Goal: Task Accomplishment & Management: Use online tool/utility

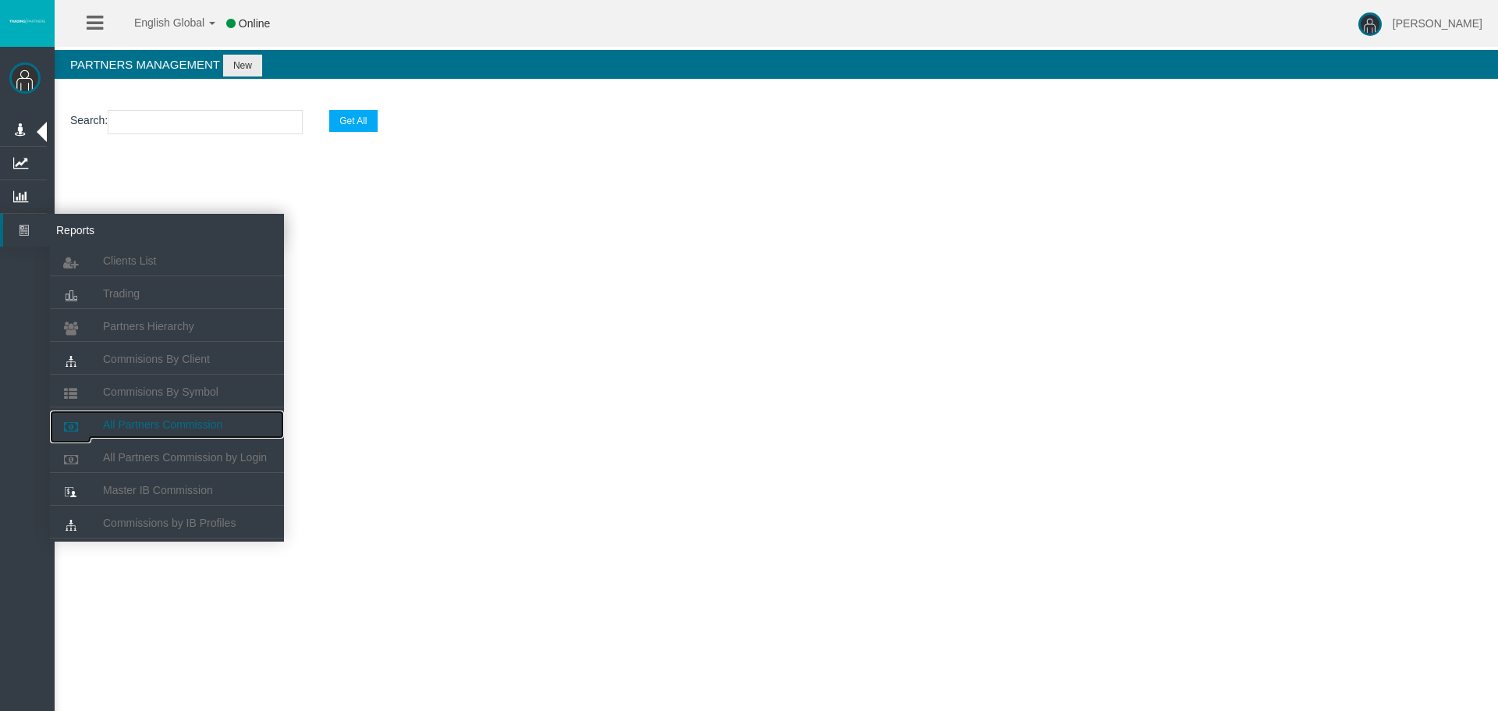
click at [188, 428] on span "All Partners Commission" at bounding box center [162, 424] width 119 height 12
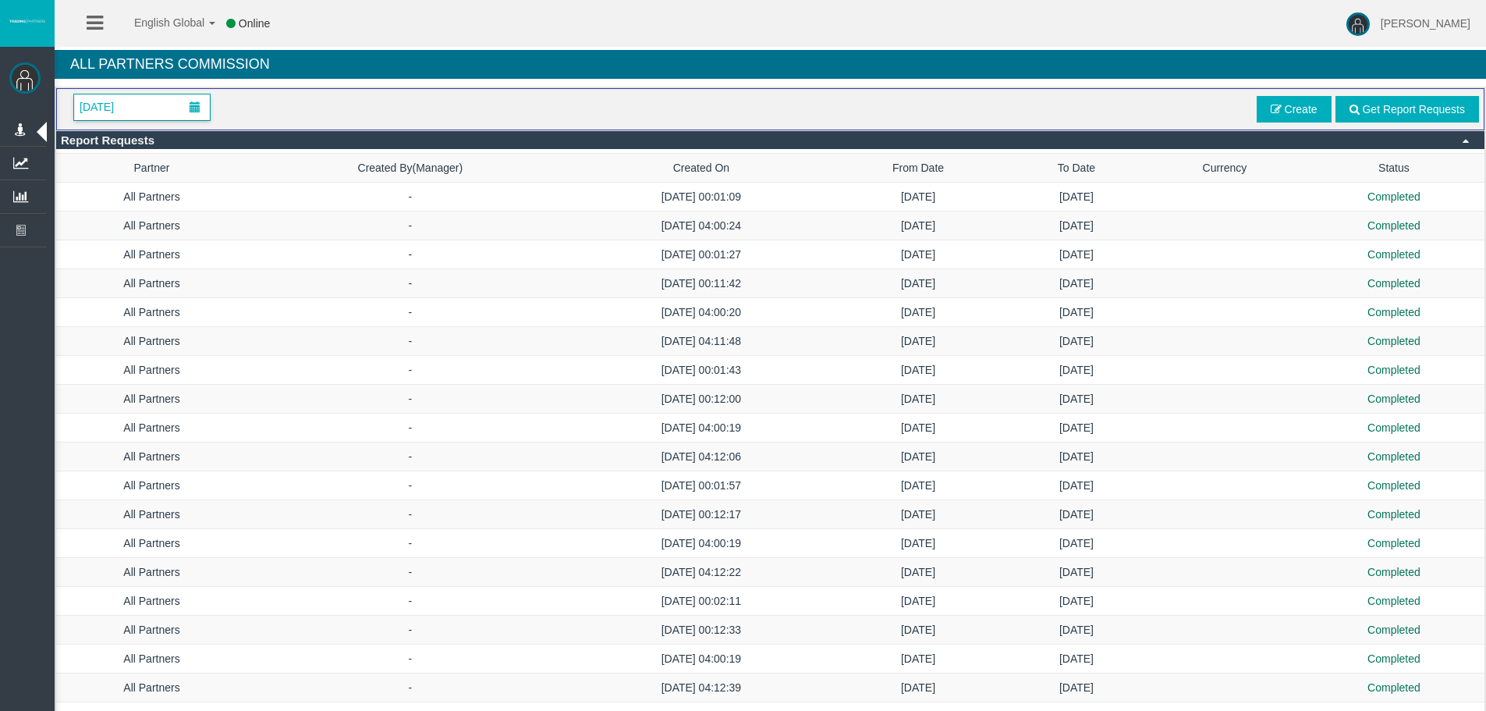
click at [108, 96] on span "[DATE]" at bounding box center [97, 107] width 44 height 22
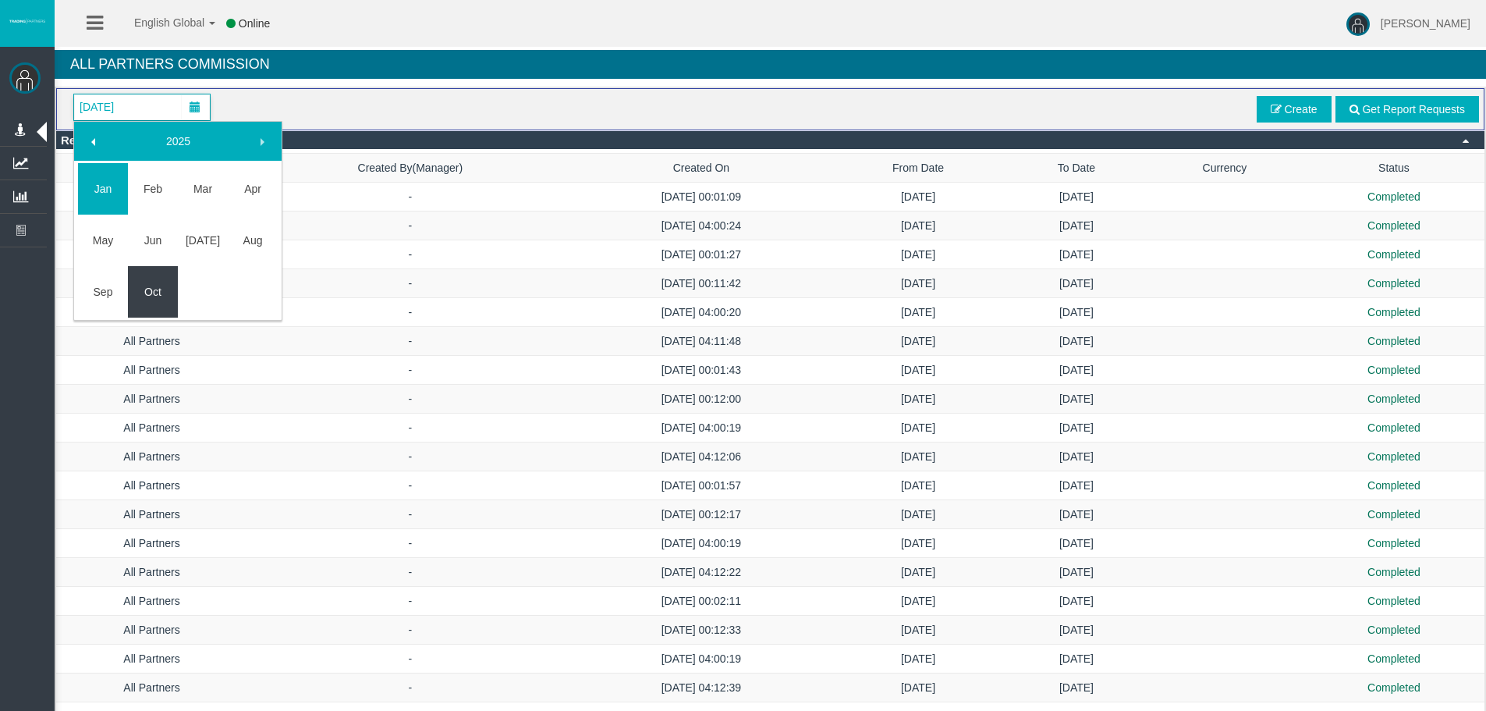
click at [158, 284] on link "Oct" at bounding box center [153, 292] width 50 height 28
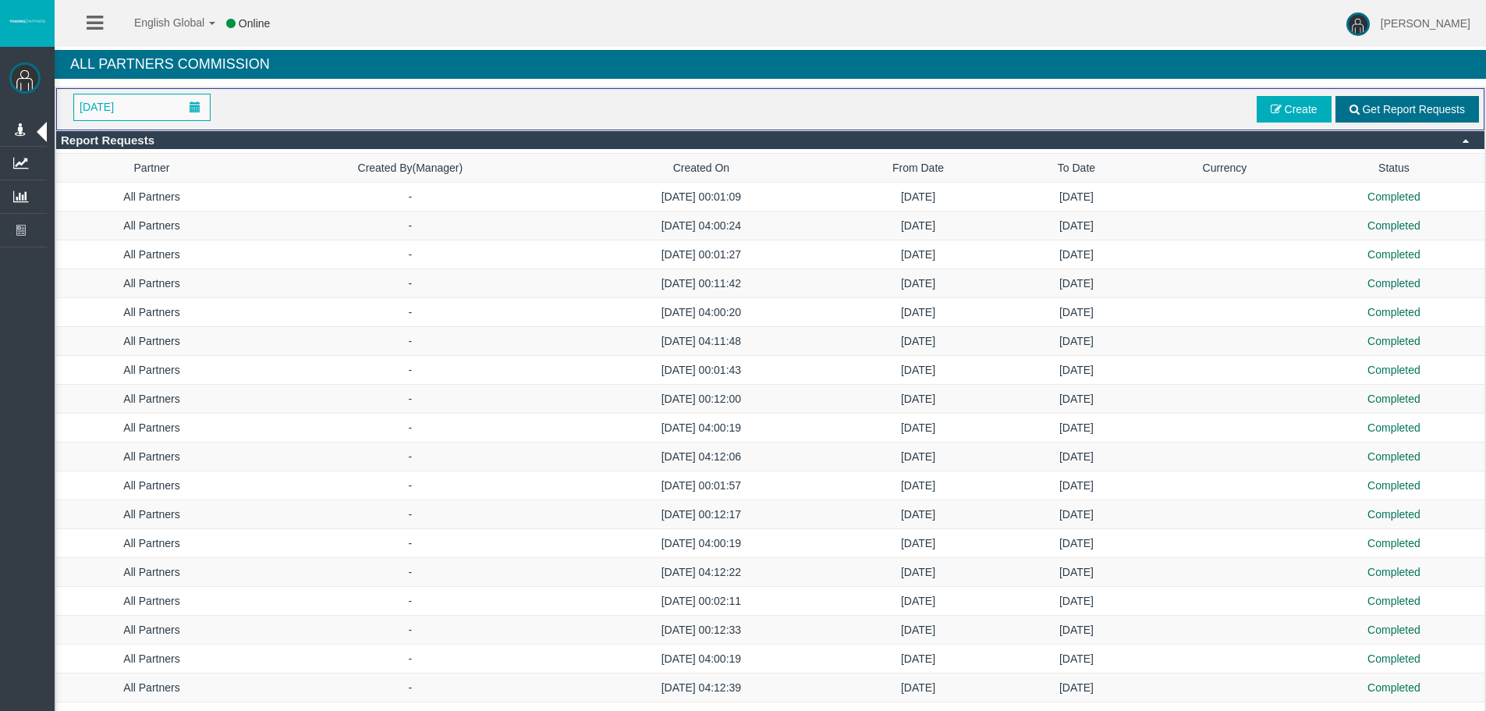
click at [1432, 109] on span "Get Report Requests" at bounding box center [1413, 109] width 103 height 12
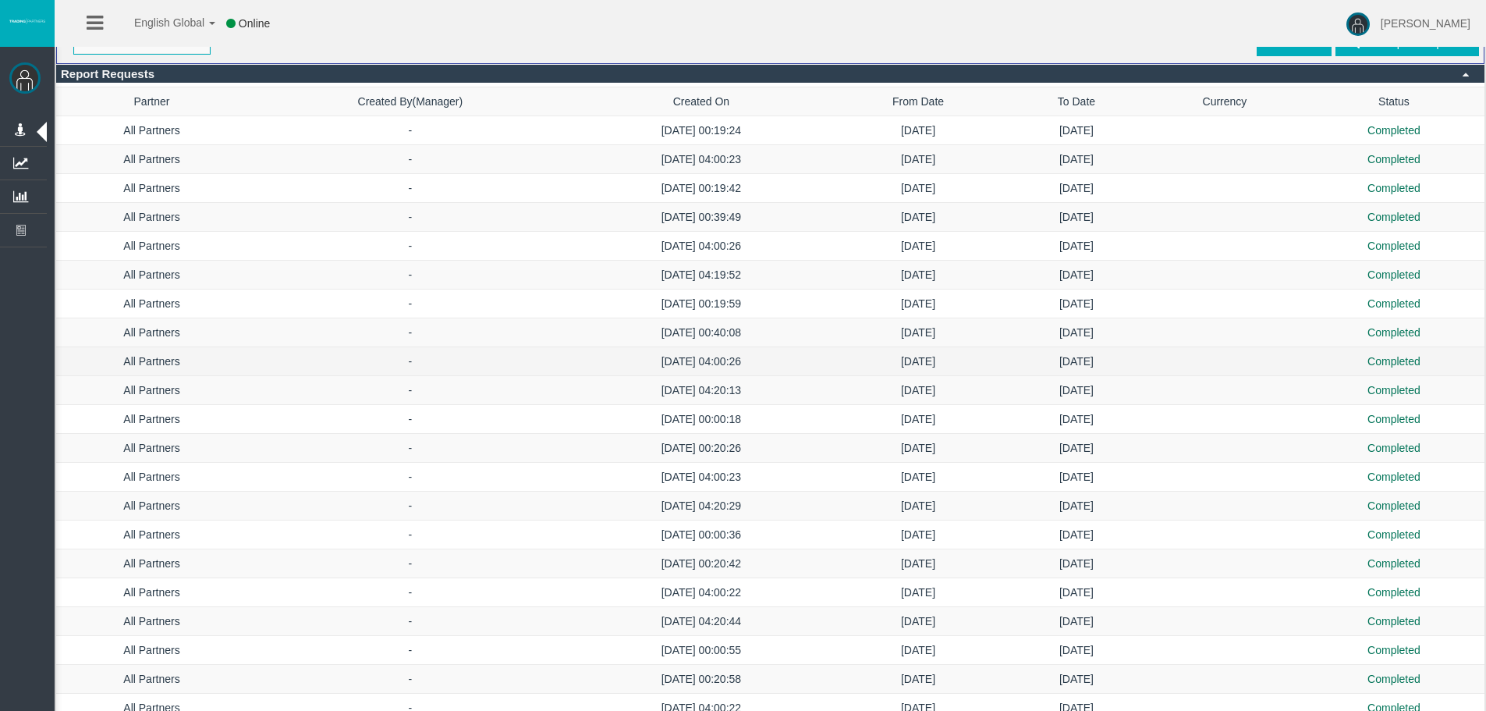
scroll to position [128, 0]
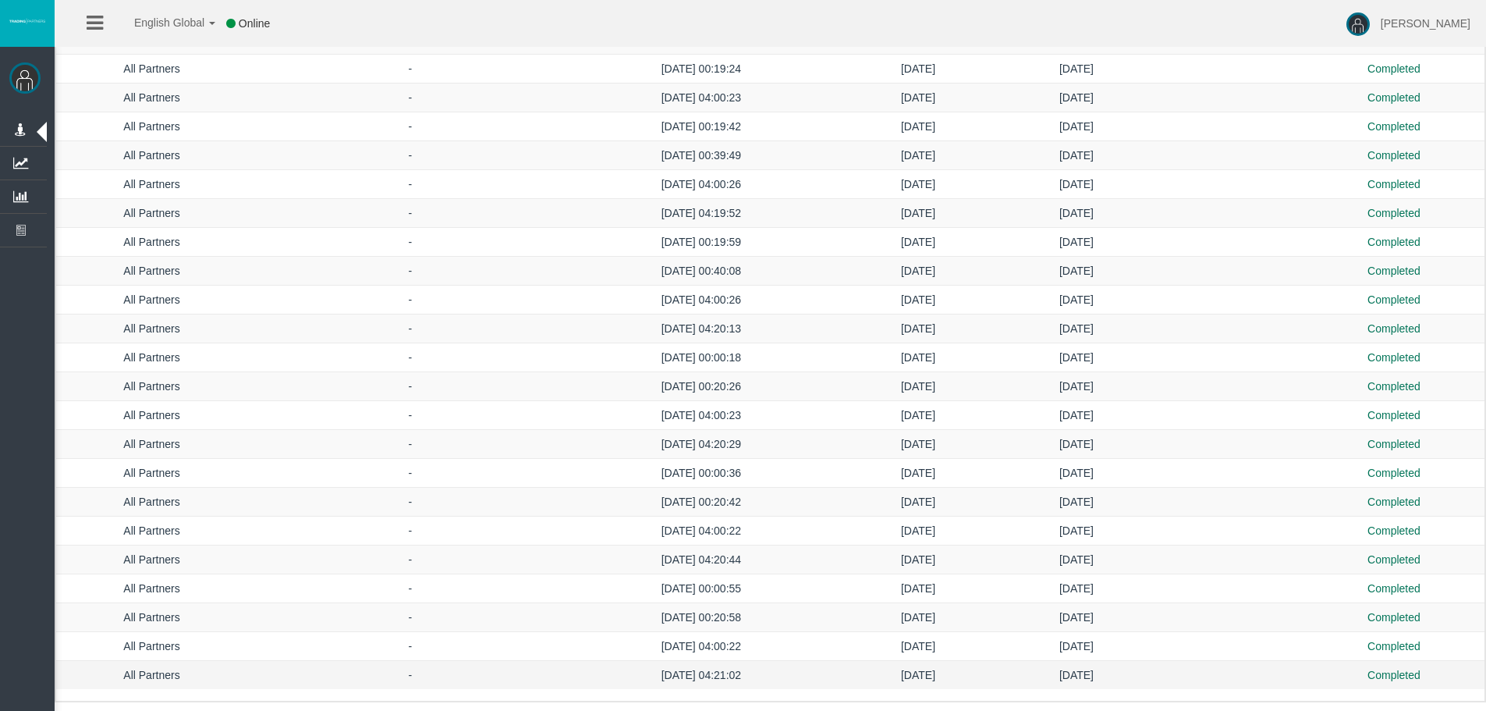
click at [715, 679] on td "[DATE] 04:21:02" at bounding box center [701, 675] width 256 height 29
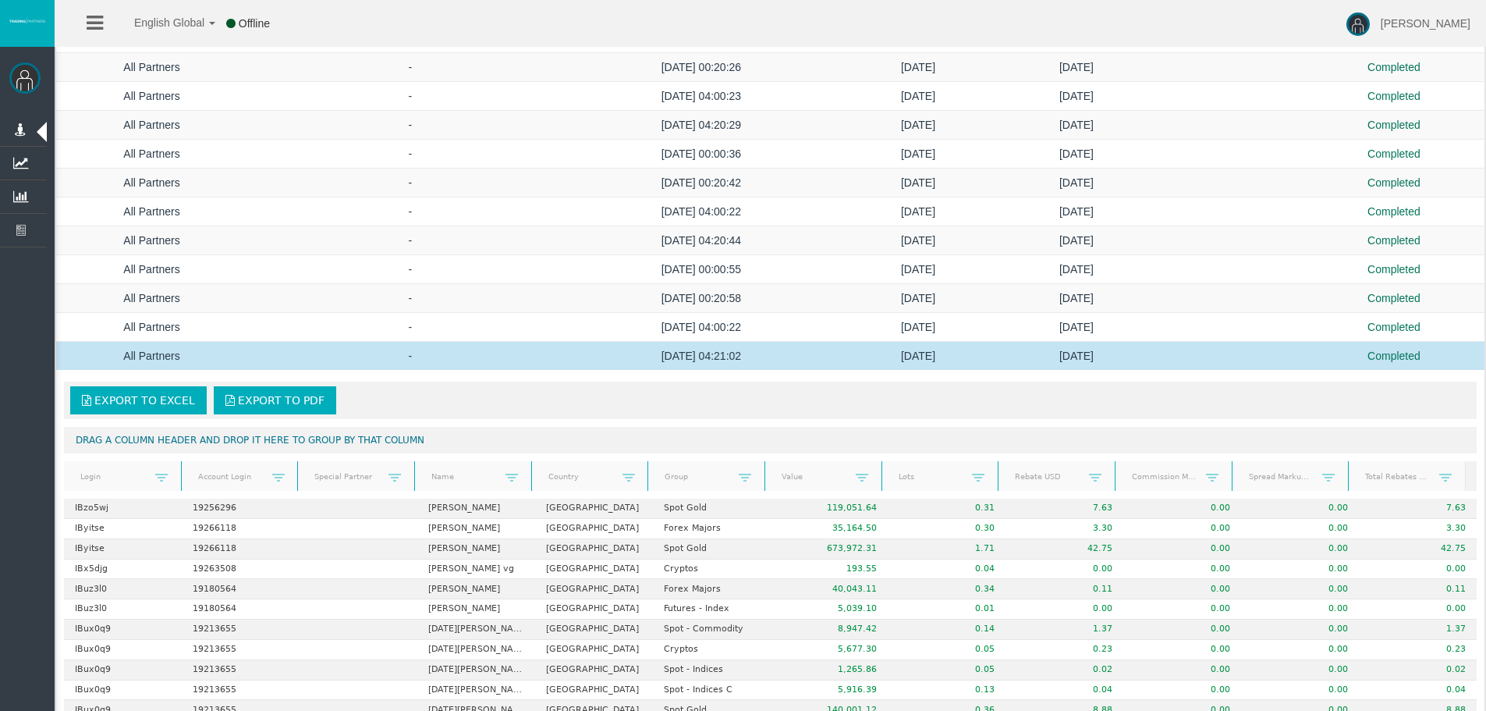
scroll to position [674, 0]
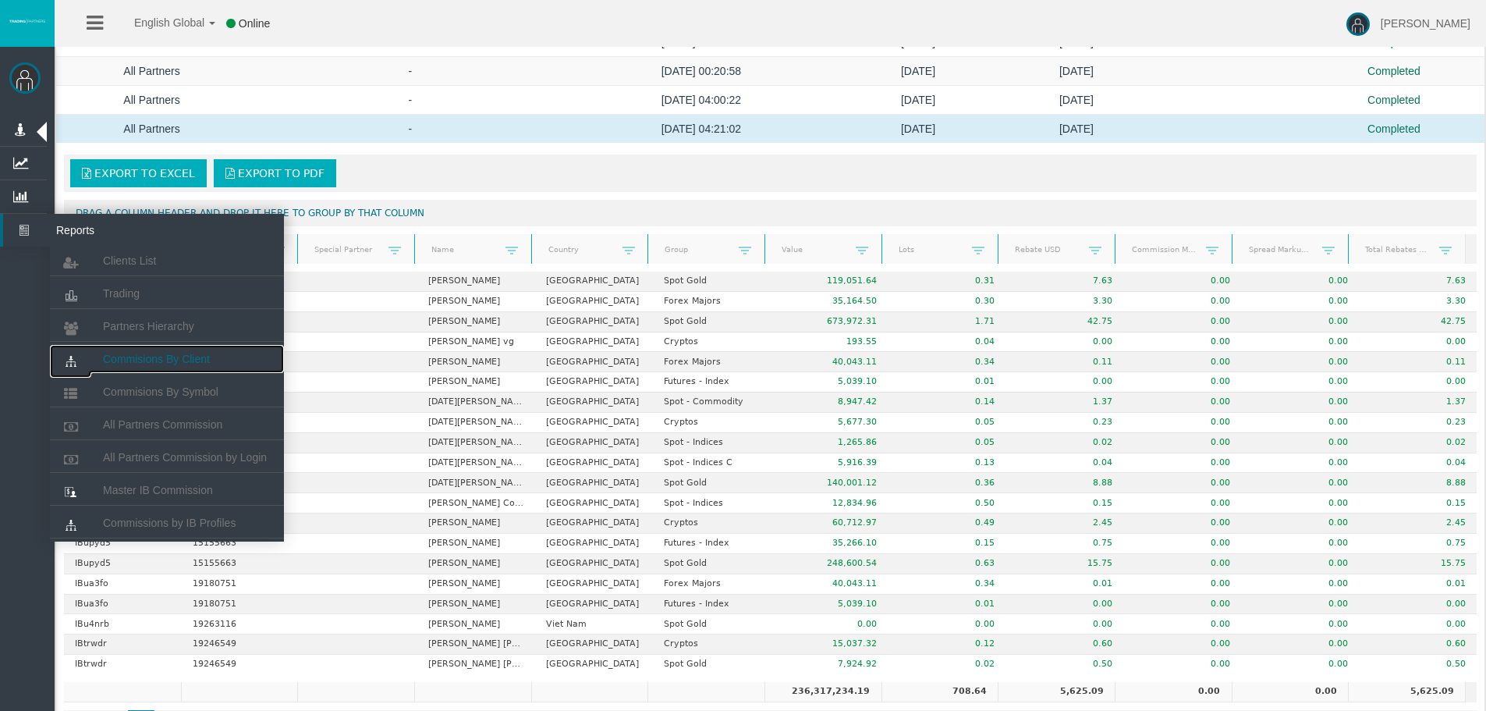
click at [163, 364] on span "Commisions By Client" at bounding box center [156, 359] width 107 height 12
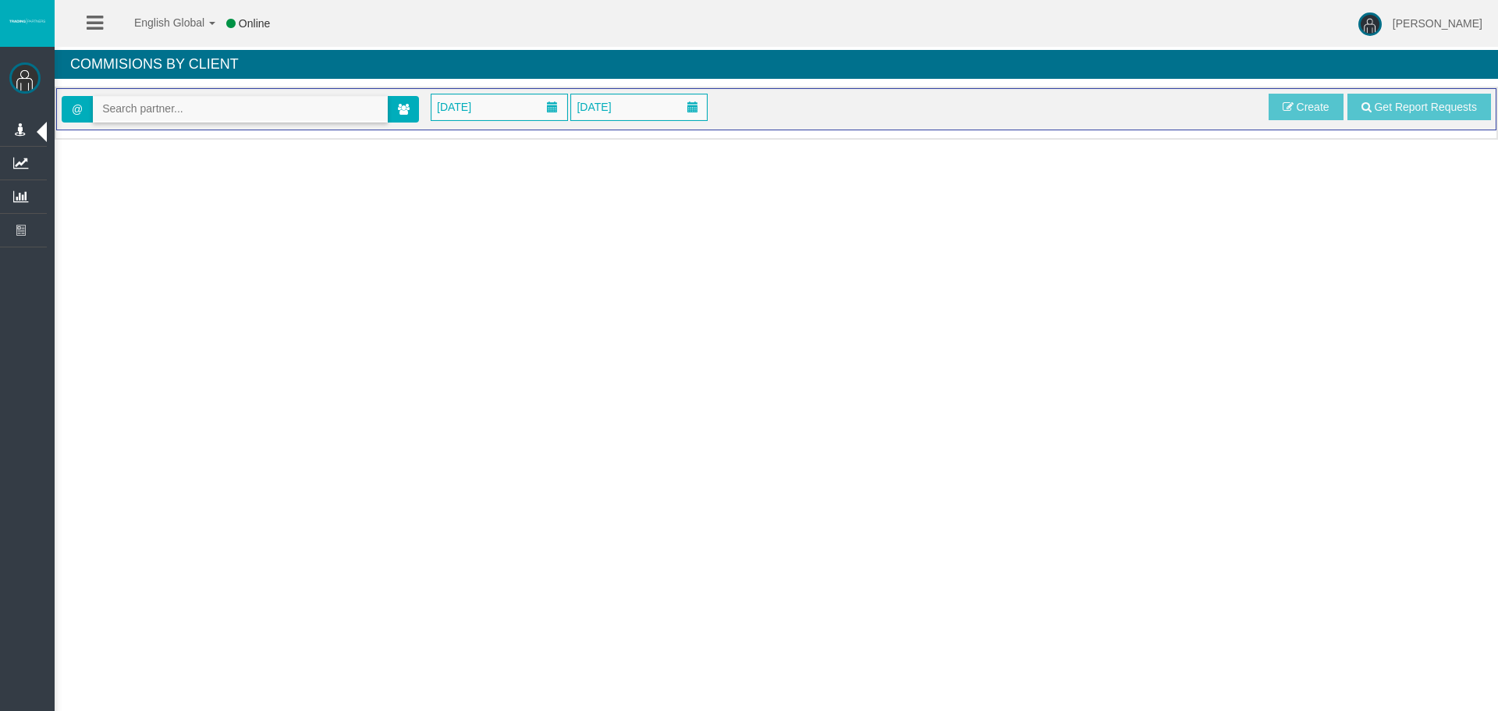
click at [175, 112] on input "text" at bounding box center [240, 109] width 293 height 24
click at [120, 106] on input "text" at bounding box center [240, 109] width 293 height 24
paste input "IBadohm"
click at [183, 134] on span "[32652] [PERSON_NAME] [PERSON_NAME]" at bounding box center [213, 136] width 222 height 12
type input "[EMAIL_ADDRESS][DOMAIN_NAME]"
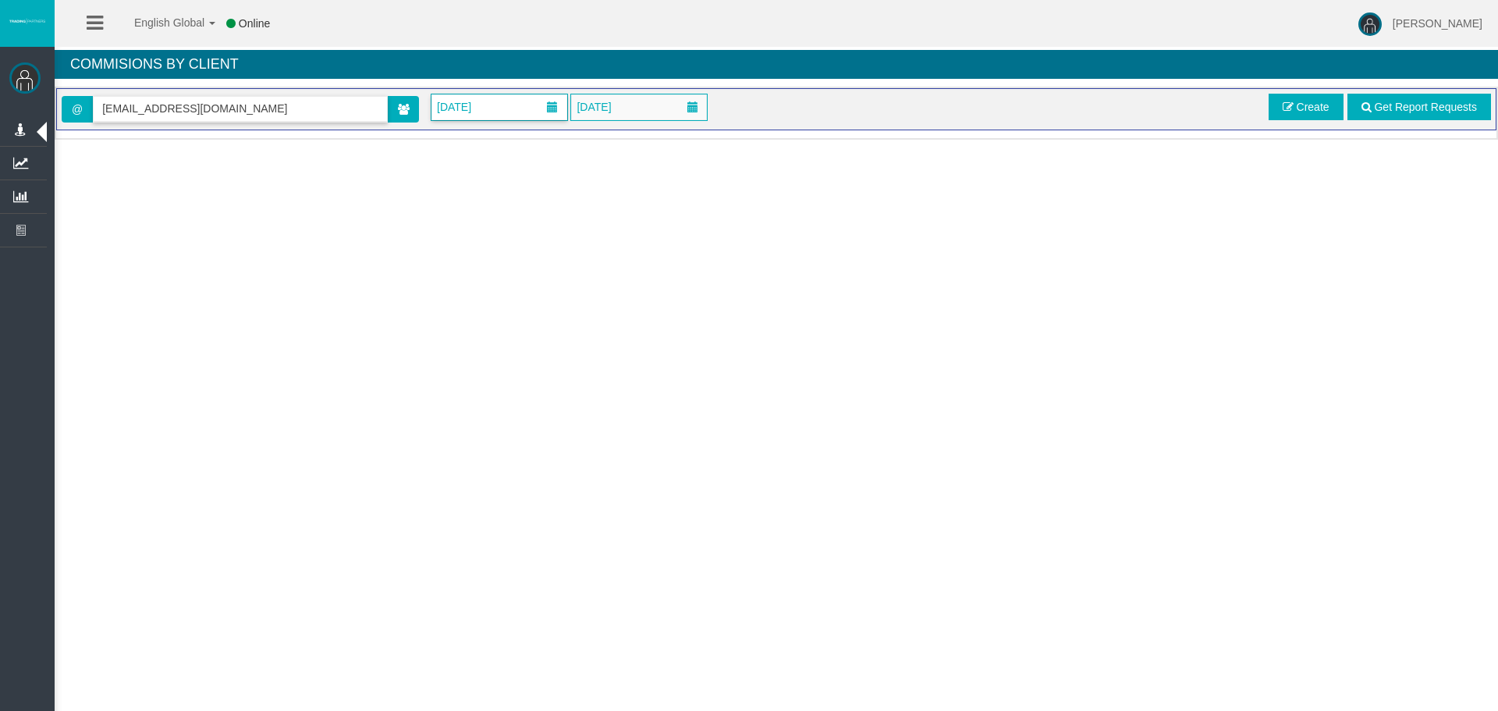
click at [527, 108] on span "[DATE]" at bounding box center [499, 107] width 136 height 26
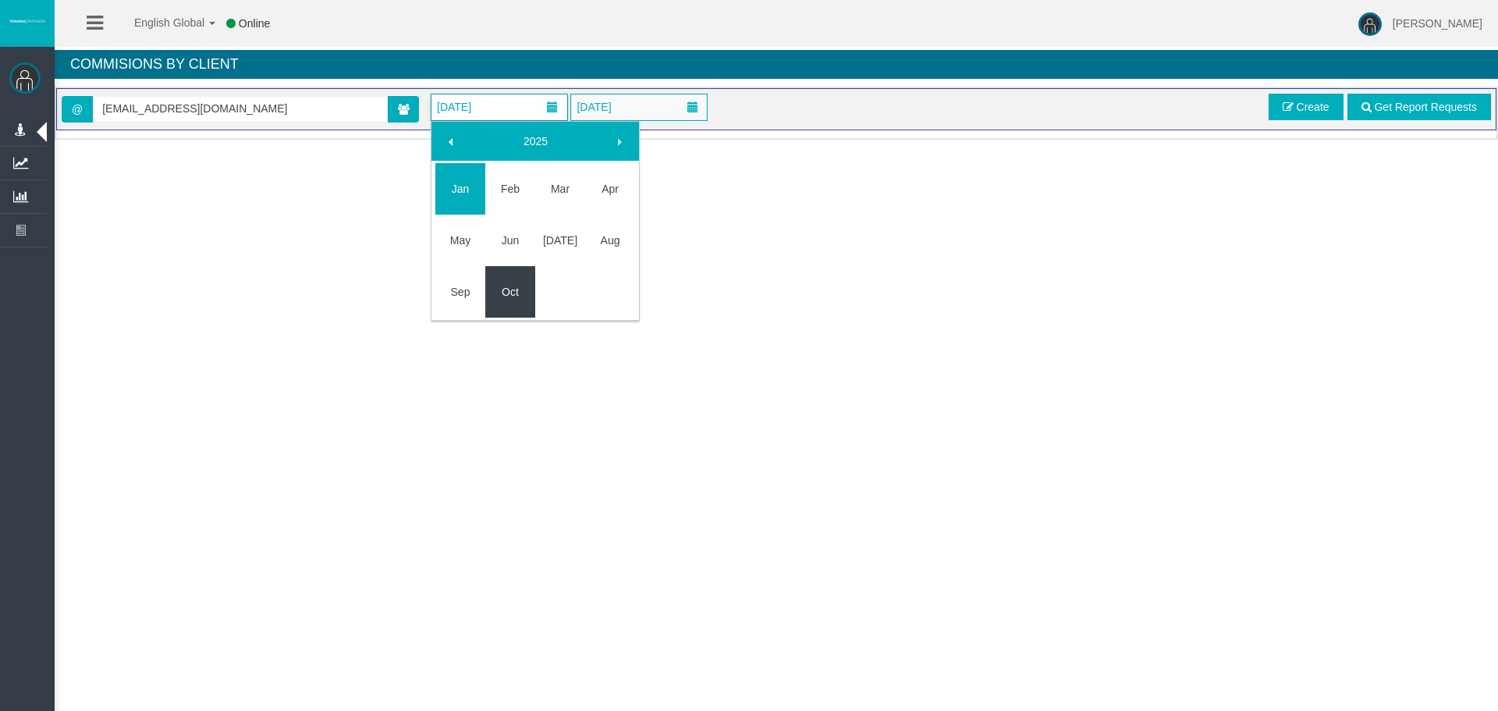
click at [497, 292] on link "Oct" at bounding box center [510, 292] width 50 height 28
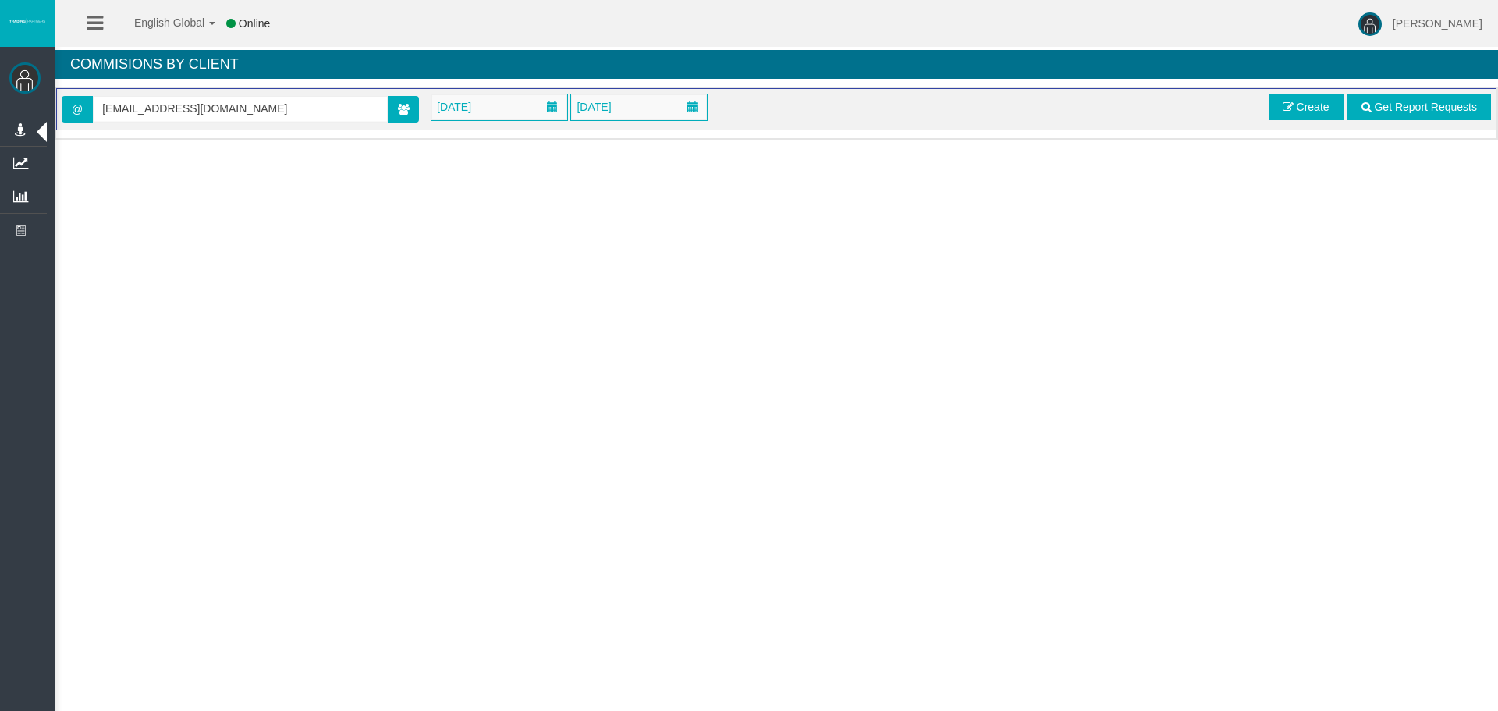
drag, startPoint x: 1410, startPoint y: 108, endPoint x: 1267, endPoint y: 114, distance: 142.9
click at [1019, 379] on div "English Global 简体中文 English Global 日本語 한국어 Online [PERSON_NAME] Help Log Out [P…" at bounding box center [749, 355] width 1498 height 711
click at [1331, 113] on link "Create" at bounding box center [1306, 107] width 75 height 27
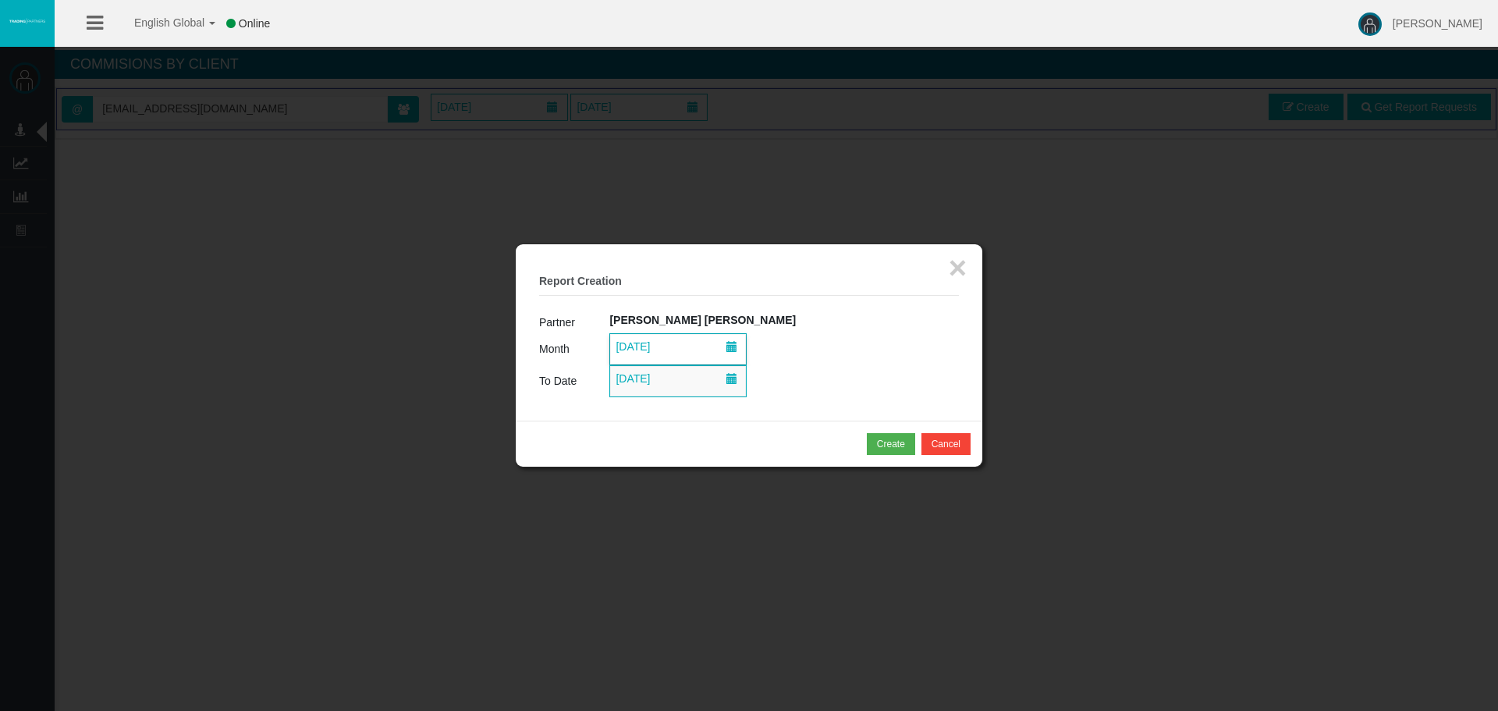
click at [737, 348] on span at bounding box center [731, 346] width 11 height 11
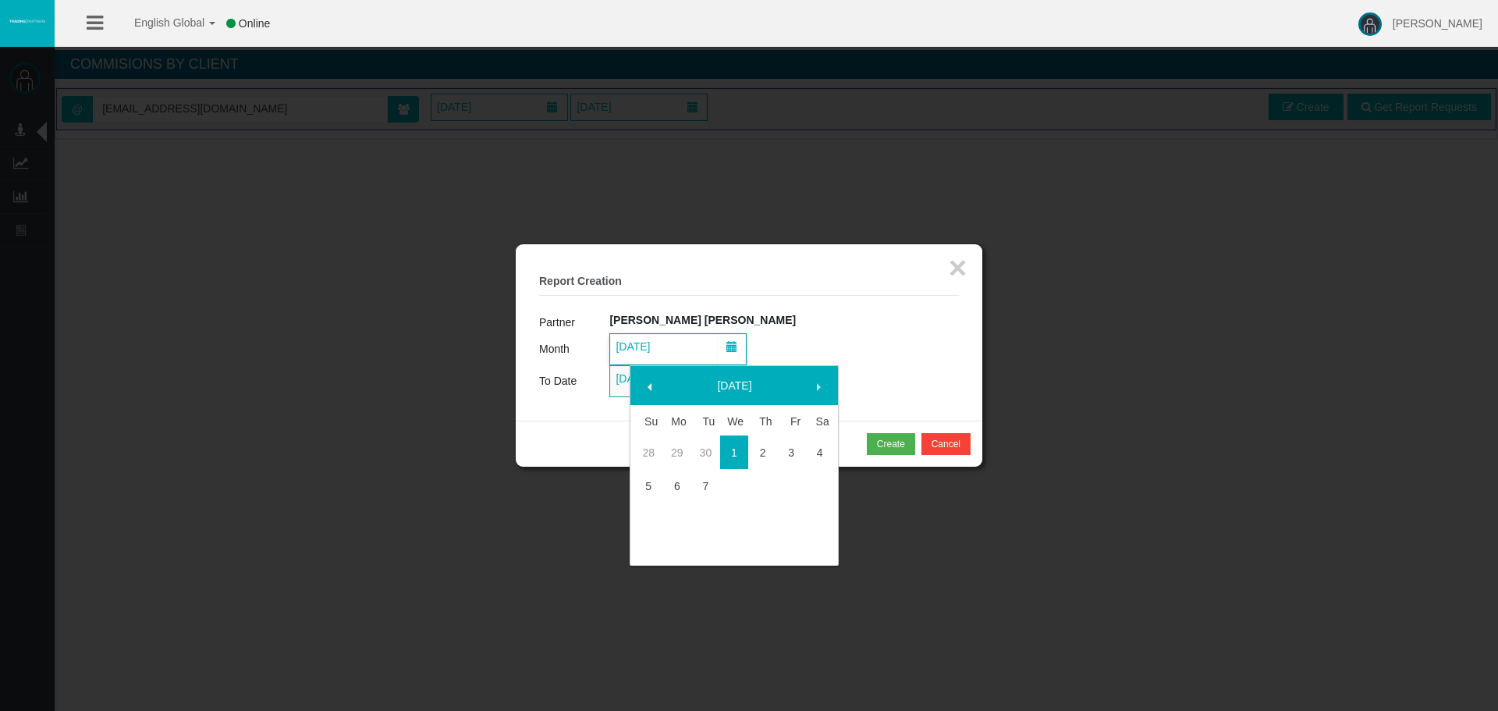
click at [654, 392] on span at bounding box center [650, 387] width 12 height 12
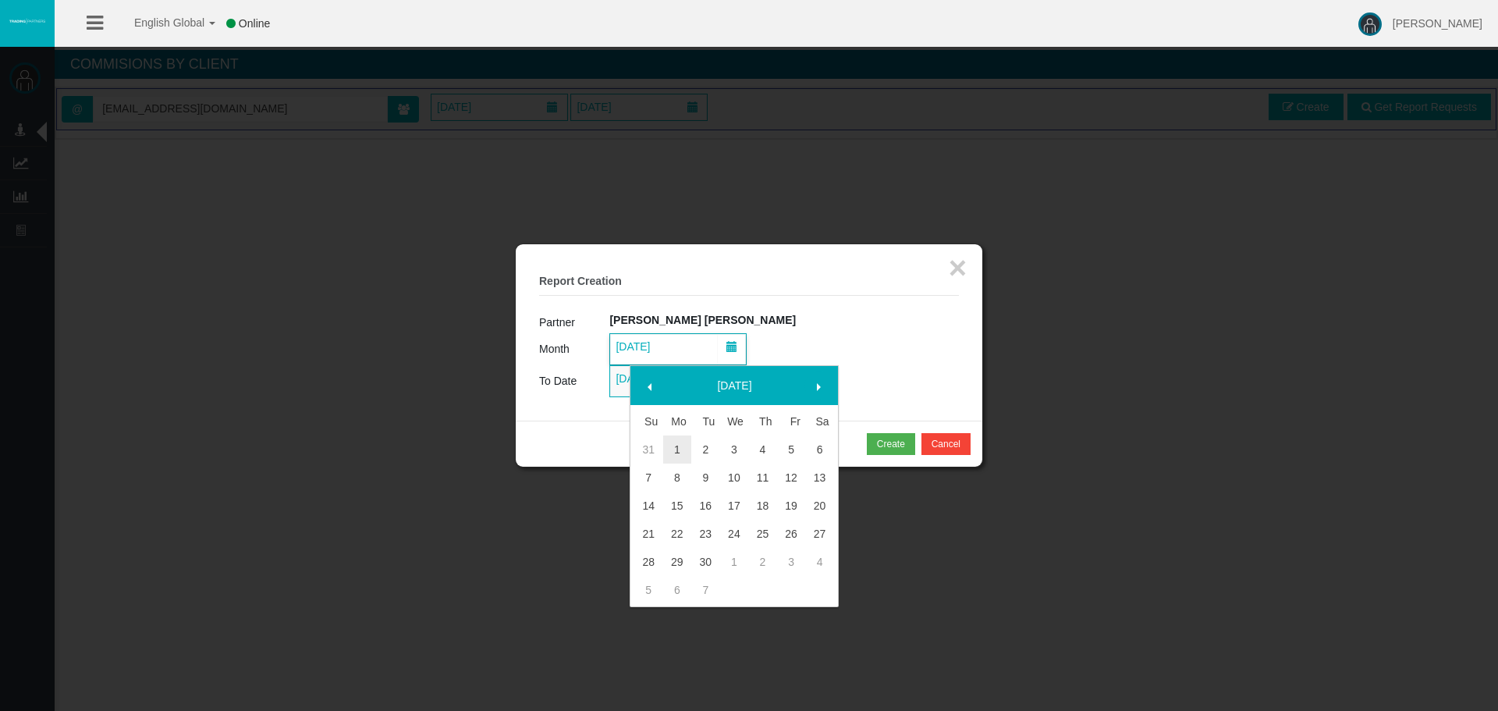
click at [810, 386] on link at bounding box center [818, 385] width 28 height 28
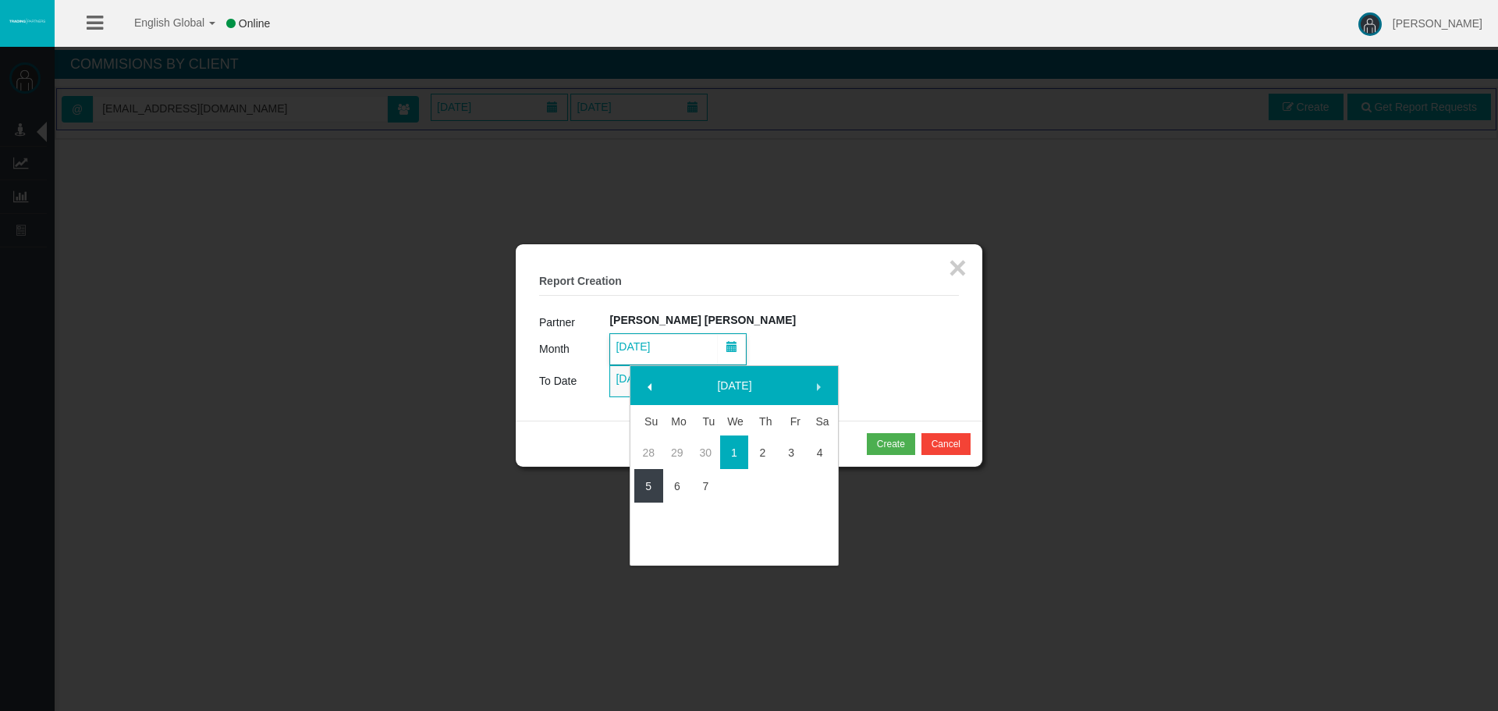
click at [651, 492] on link "5" at bounding box center [648, 486] width 29 height 28
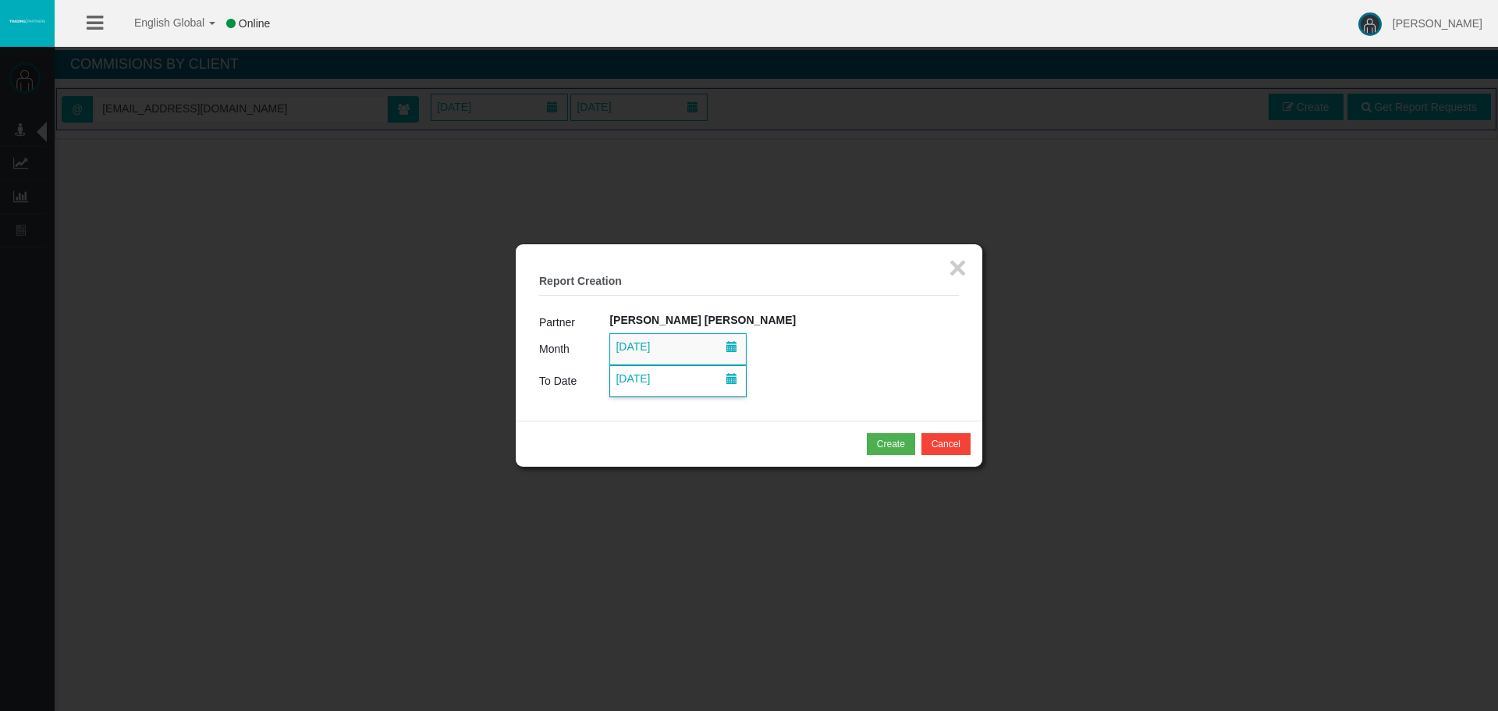
click at [699, 392] on span "[DATE]" at bounding box center [678, 381] width 136 height 30
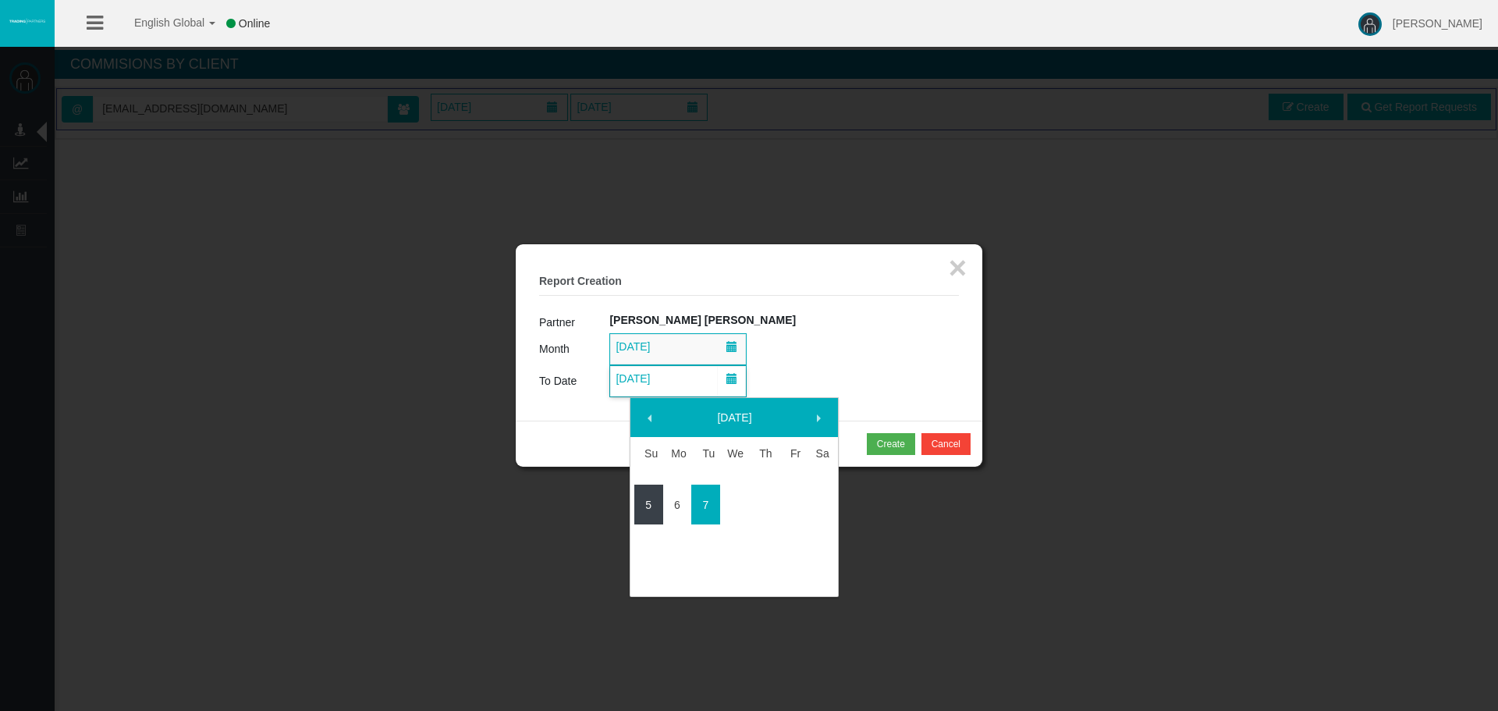
click at [647, 510] on link "5" at bounding box center [648, 505] width 29 height 28
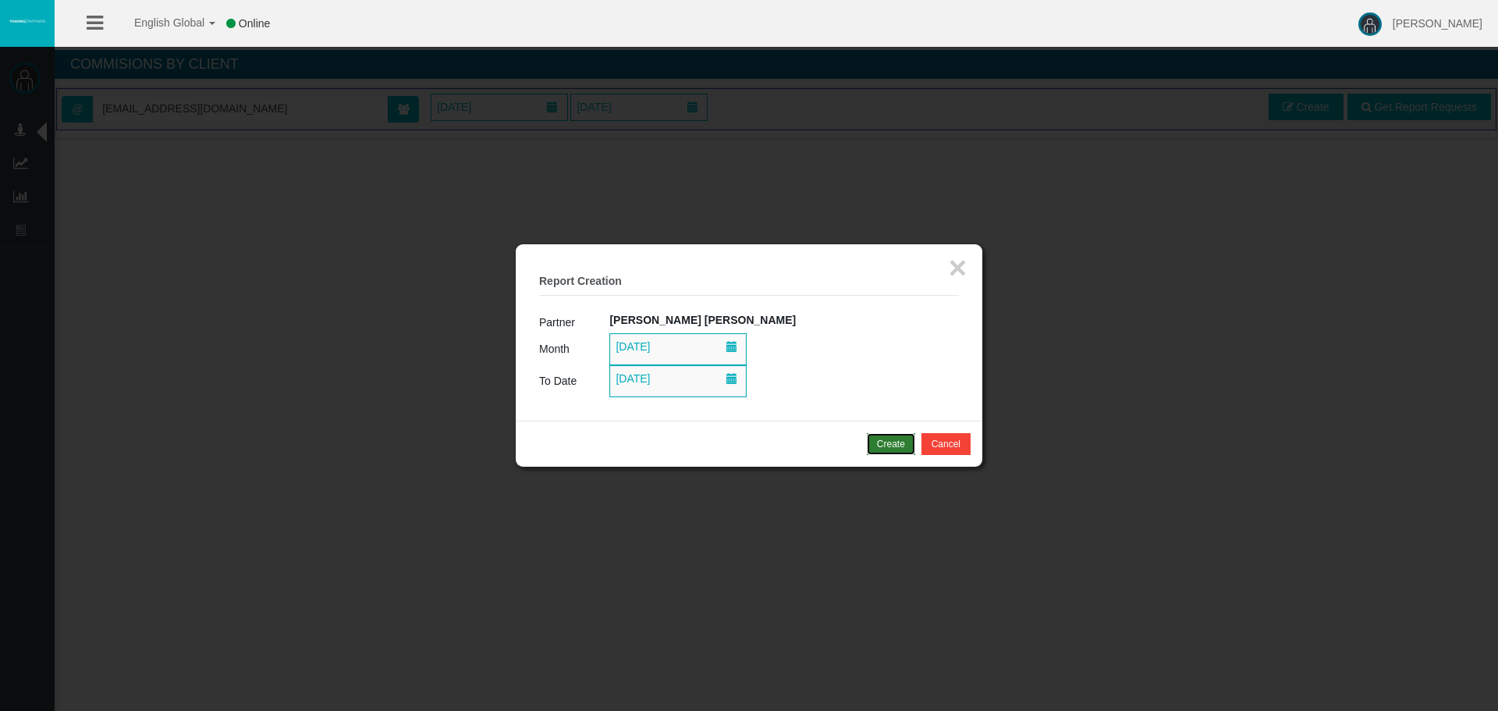
click at [884, 447] on div "Create" at bounding box center [891, 444] width 28 height 14
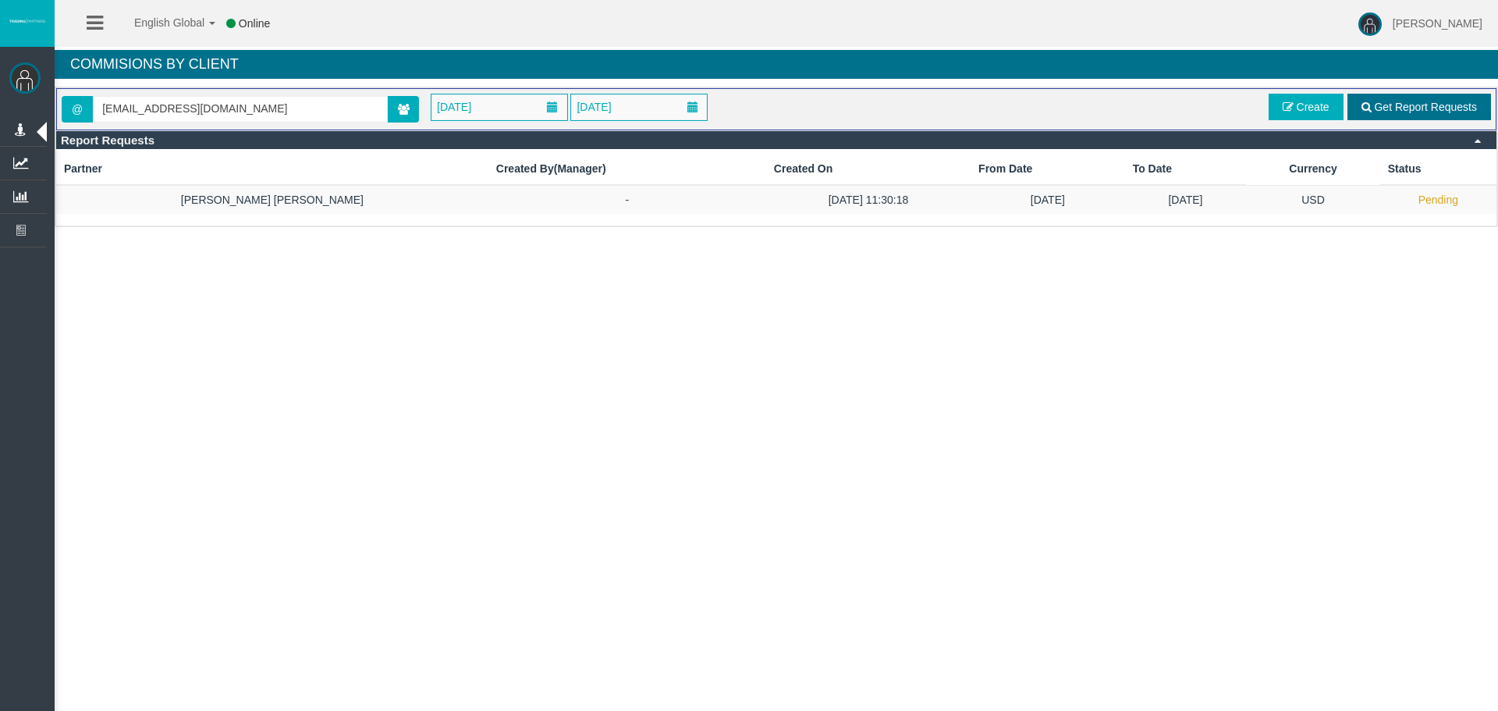
click at [1413, 101] on span "Get Report Requests" at bounding box center [1425, 107] width 103 height 12
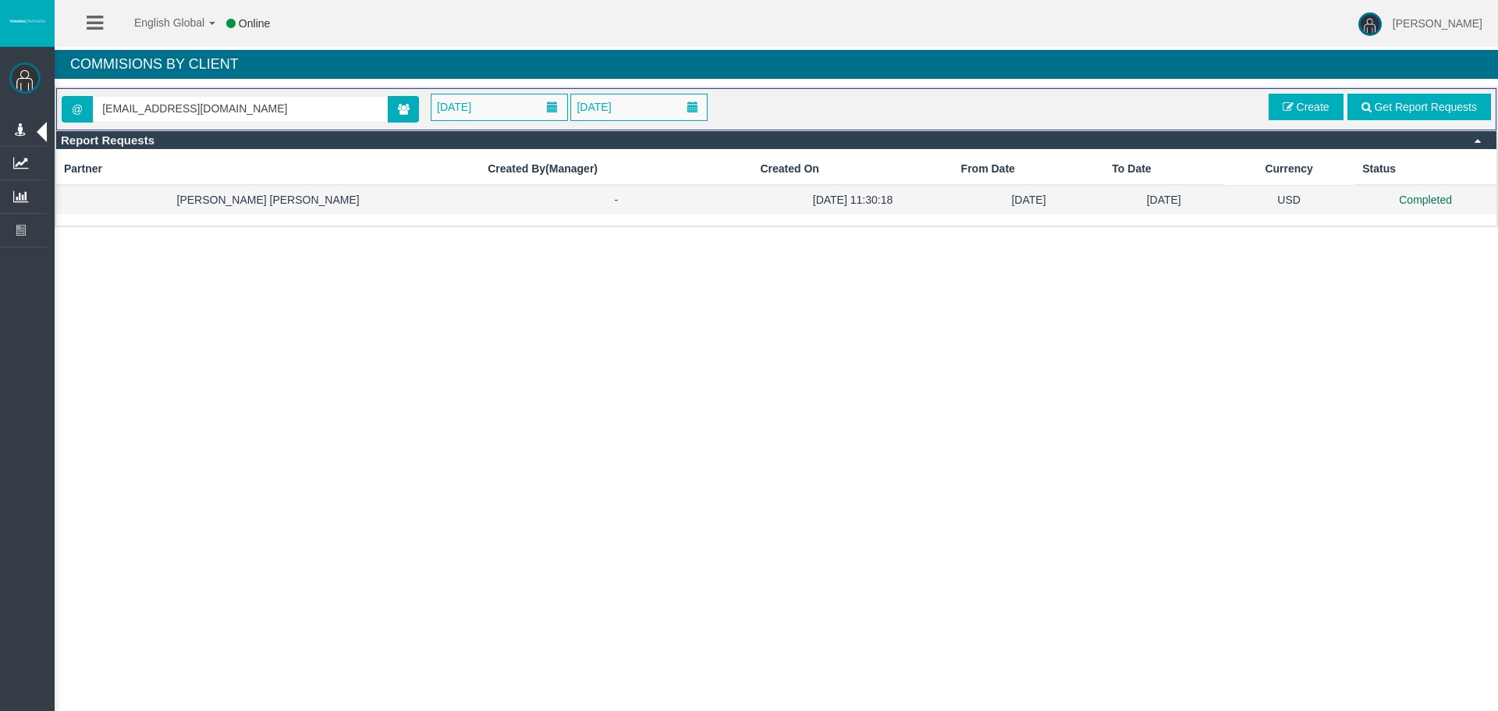
click at [1306, 206] on td "USD" at bounding box center [1288, 199] width 131 height 29
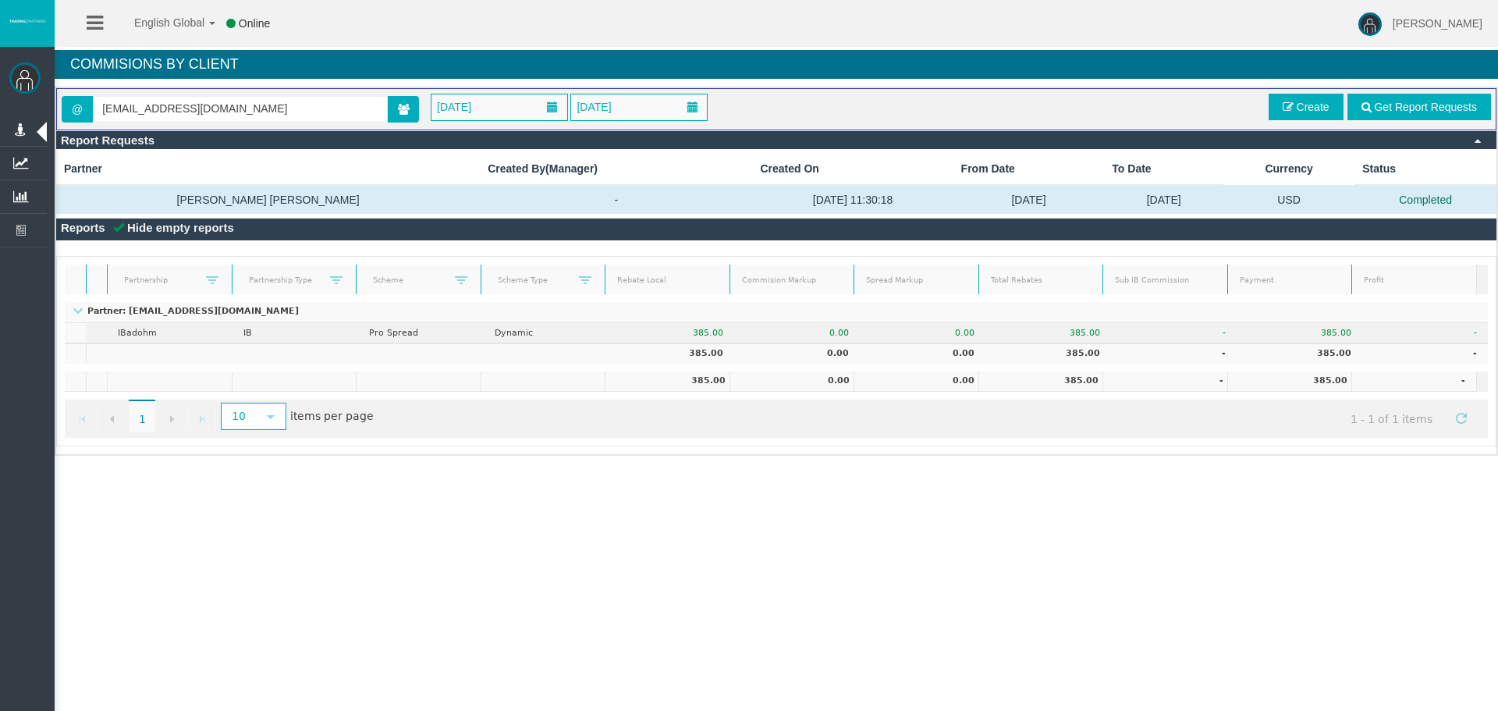
click at [818, 569] on div "English Global 简体中文 English Global 日本語 한국어 Online [PERSON_NAME] Help Log Out [P…" at bounding box center [749, 355] width 1498 height 711
